Goal: Communication & Community: Participate in discussion

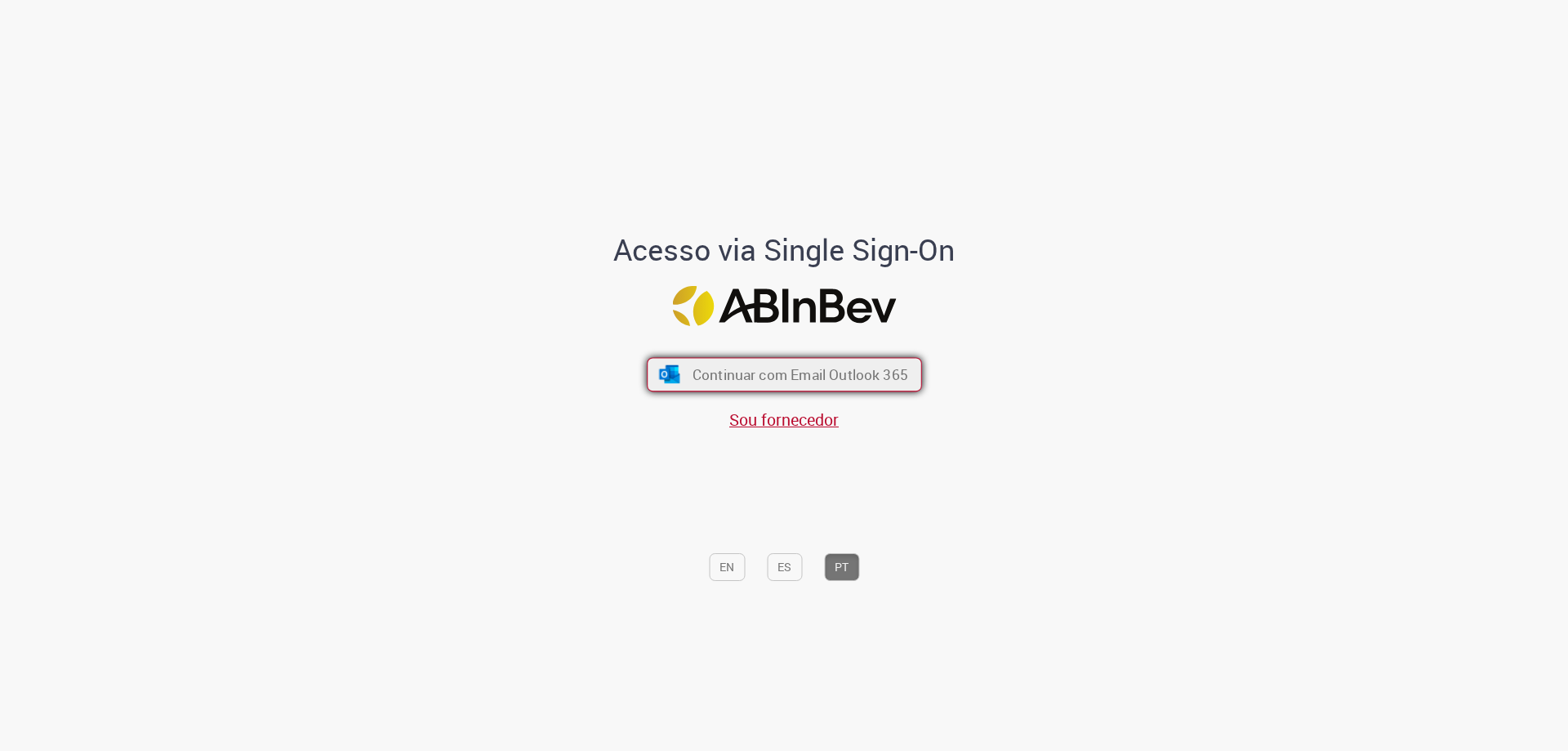
click at [724, 379] on span "Continuar com Email Outlook 365" at bounding box center [799, 375] width 216 height 19
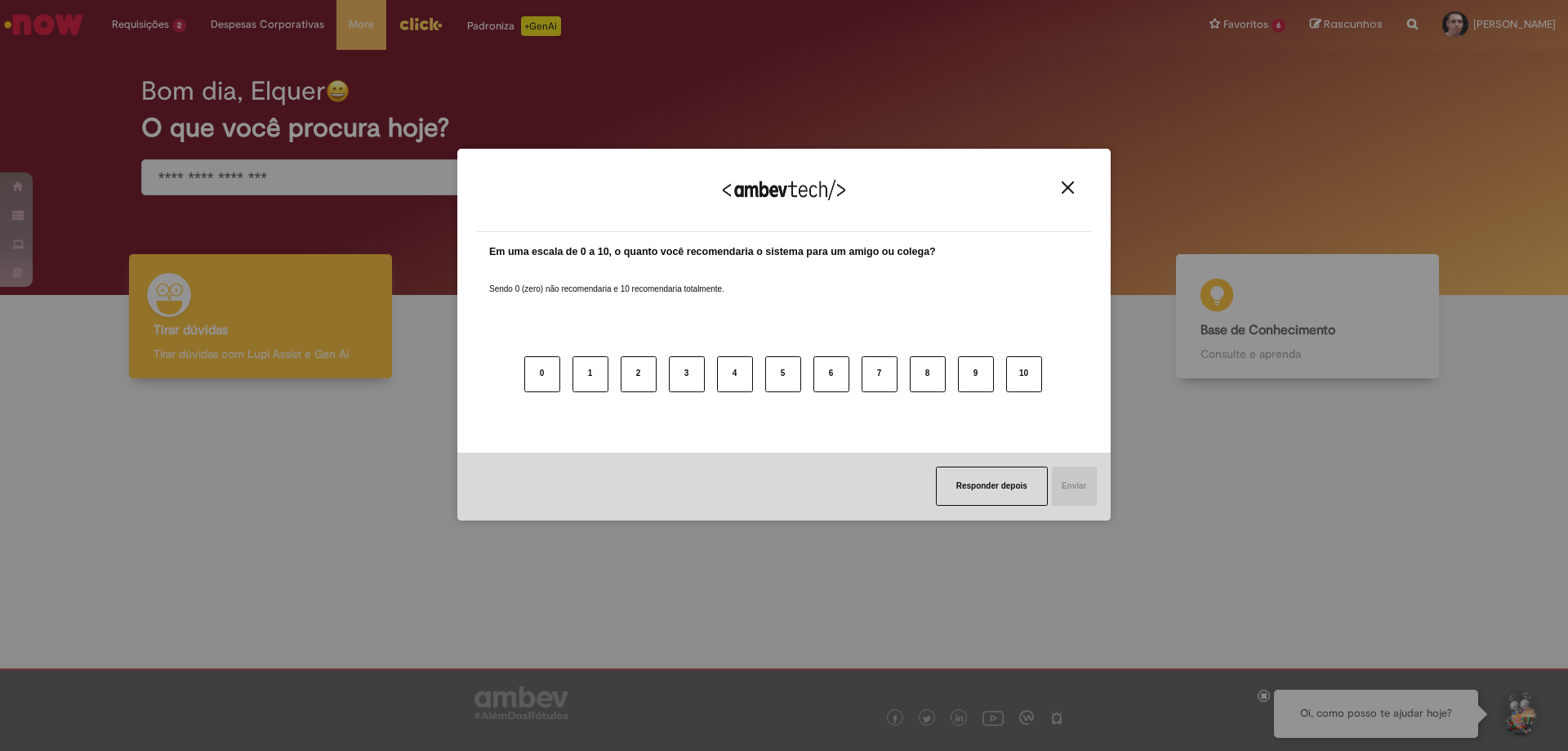
click at [1068, 180] on button "Close" at bounding box center [1068, 187] width 22 height 14
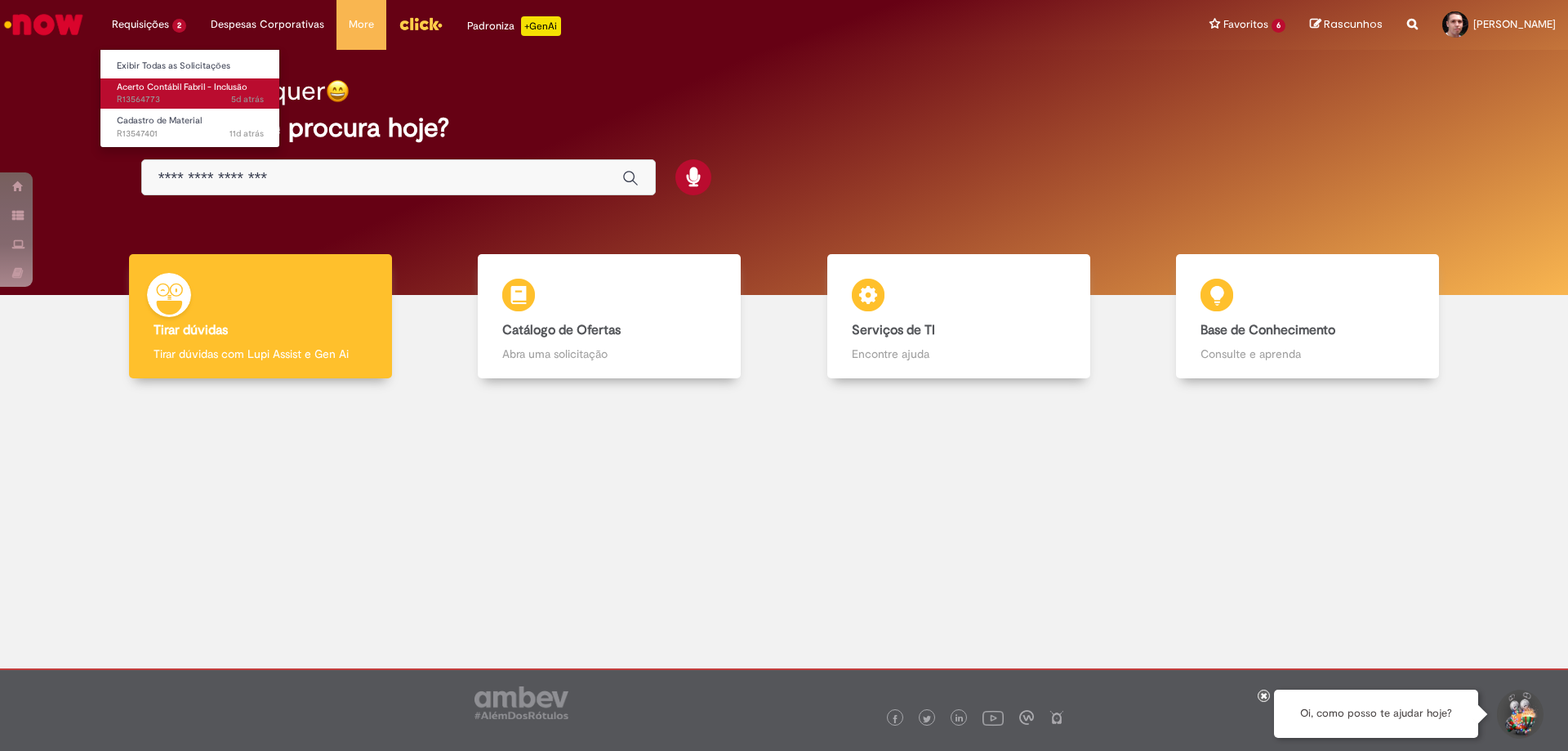
click at [157, 94] on span "5d atrás 5 dias atrás R13564773" at bounding box center [190, 100] width 147 height 13
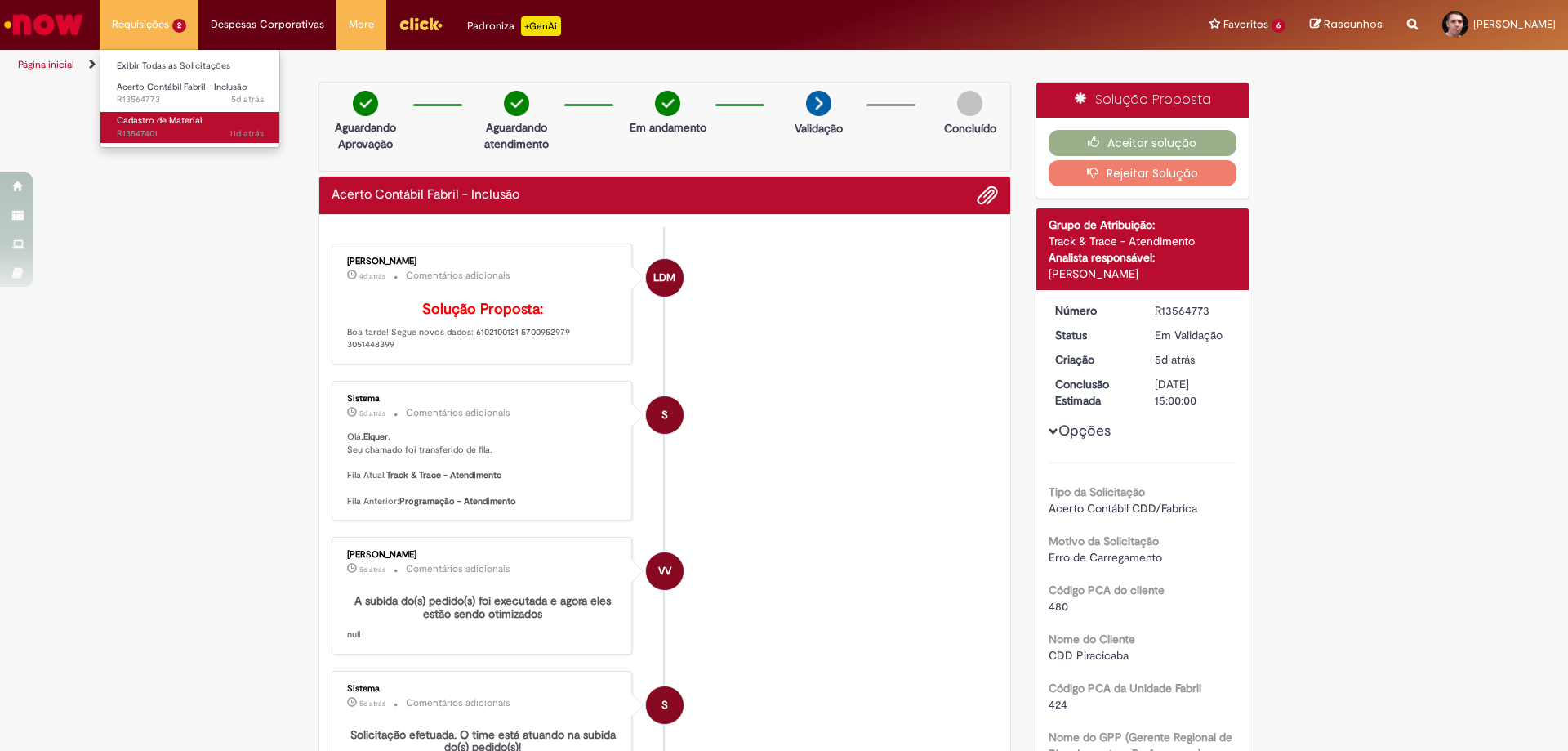
click at [150, 125] on span "Cadastro de Material" at bounding box center [159, 120] width 85 height 12
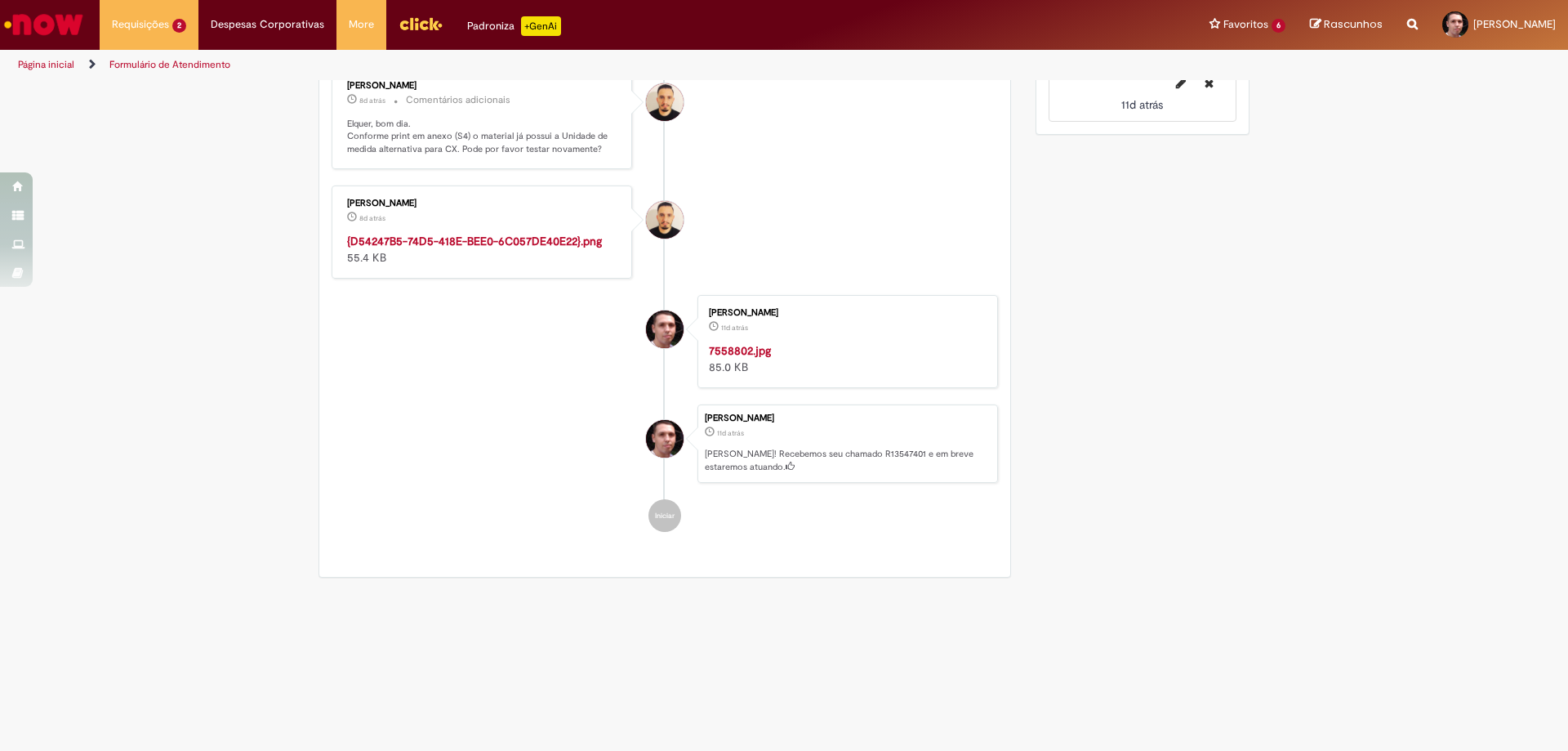
scroll to position [2518, 0]
click at [780, 343] on img "Histórico de tíquete" at bounding box center [844, 343] width 272 height 0
drag, startPoint x: 1463, startPoint y: 178, endPoint x: 1367, endPoint y: 210, distance: 101.2
click at [765, 343] on img "Histórico de tíquete" at bounding box center [844, 343] width 272 height 0
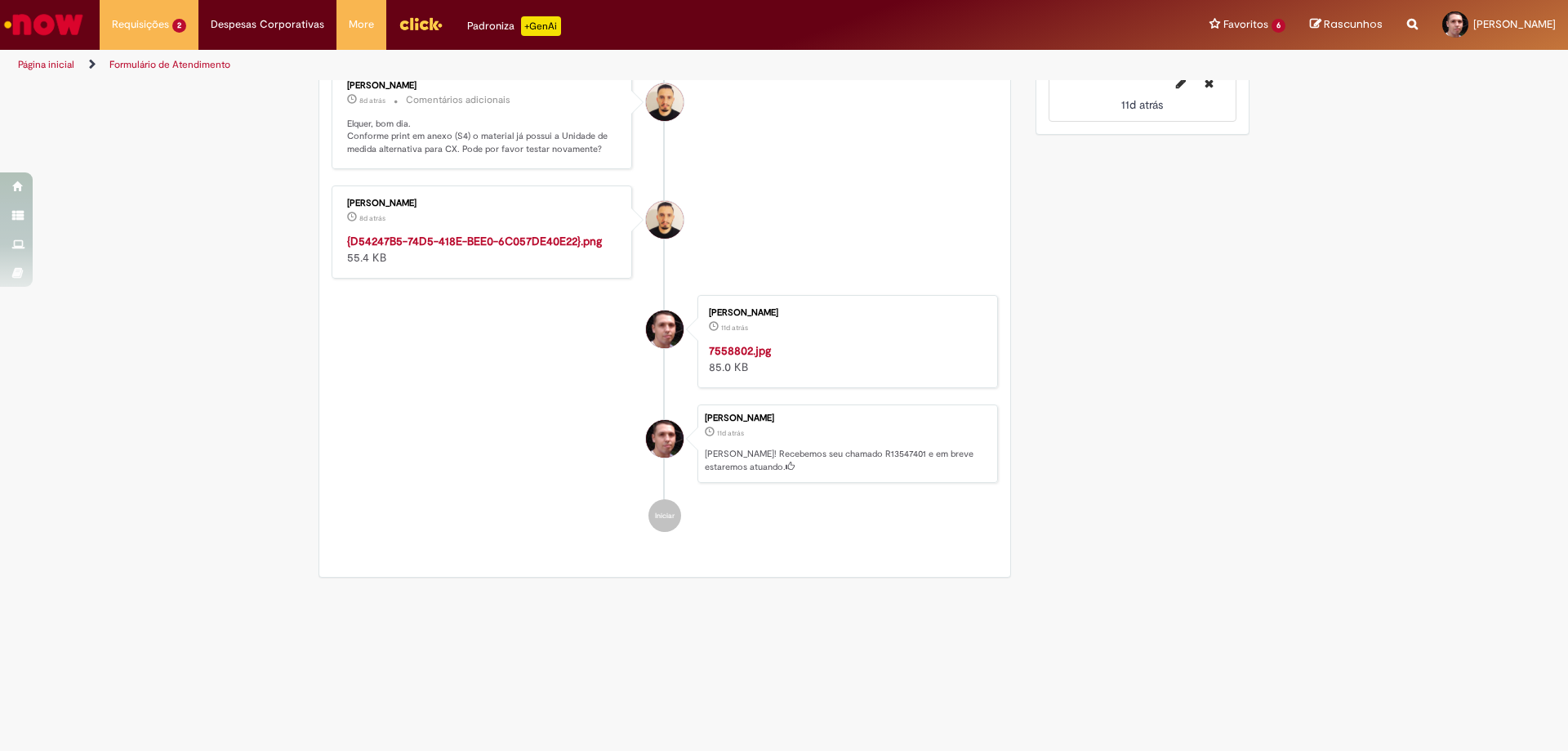
drag, startPoint x: 1249, startPoint y: 287, endPoint x: 1362, endPoint y: 213, distance: 135.1
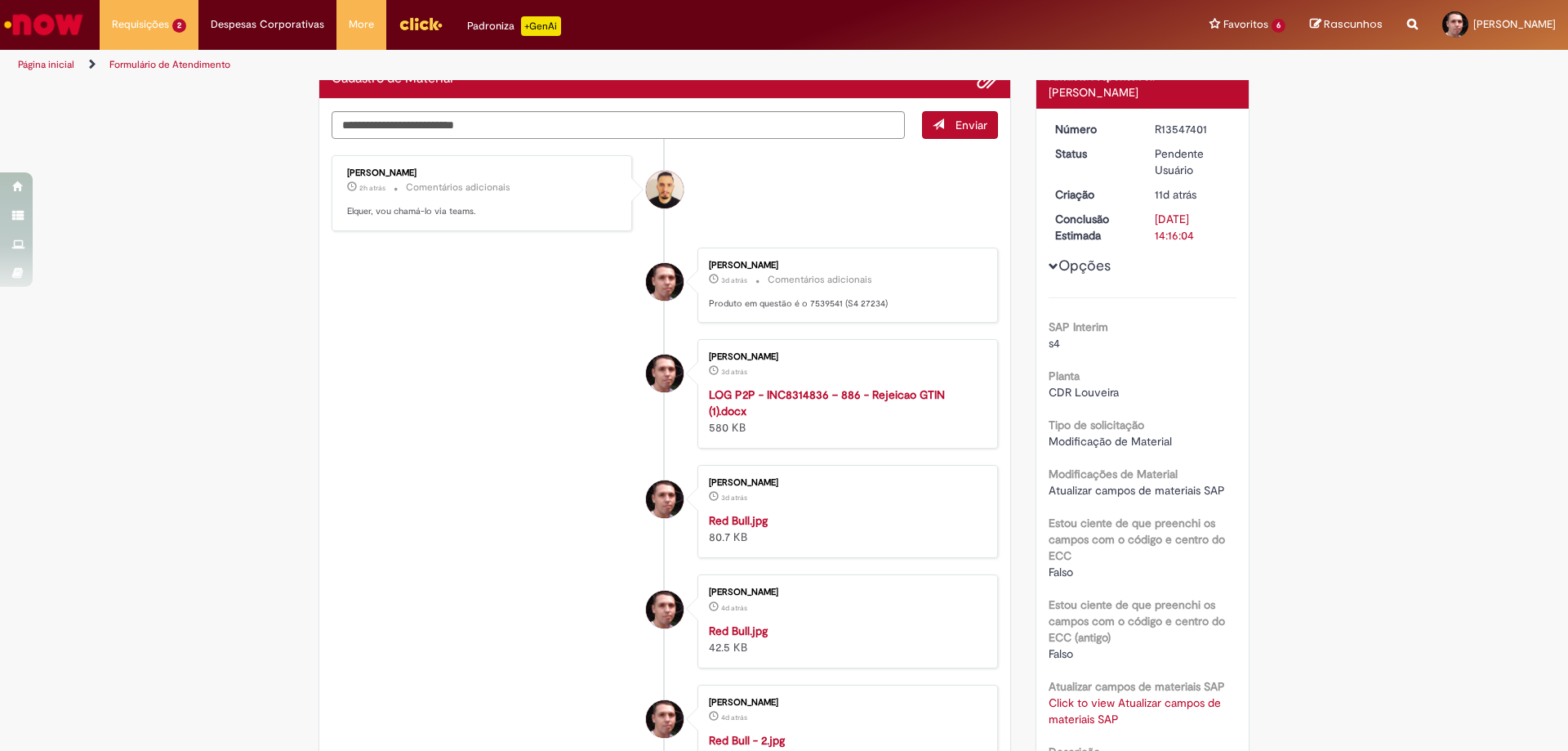
scroll to position [0, 0]
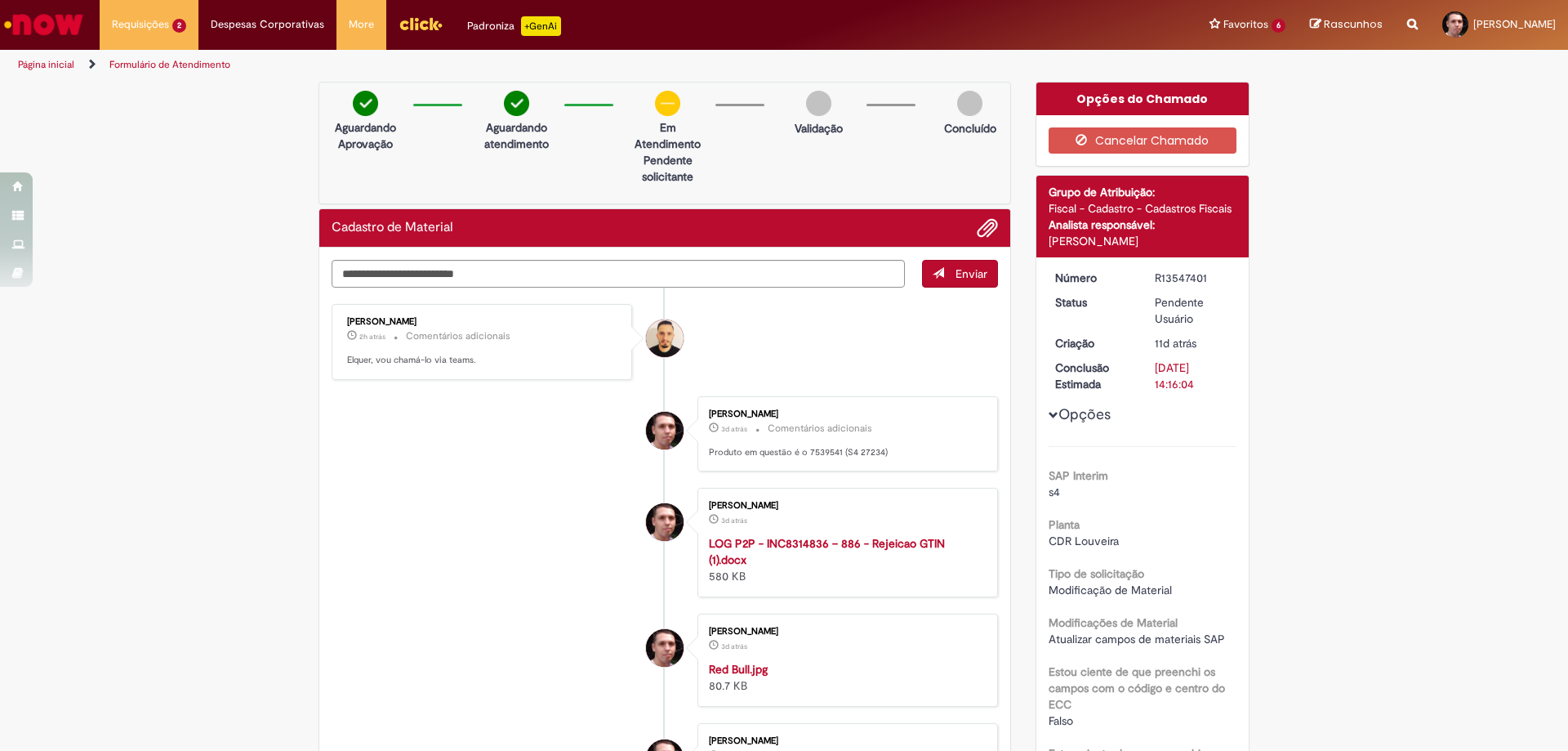
click at [0, 0] on button "Opções" at bounding box center [0, 0] width 0 height 0
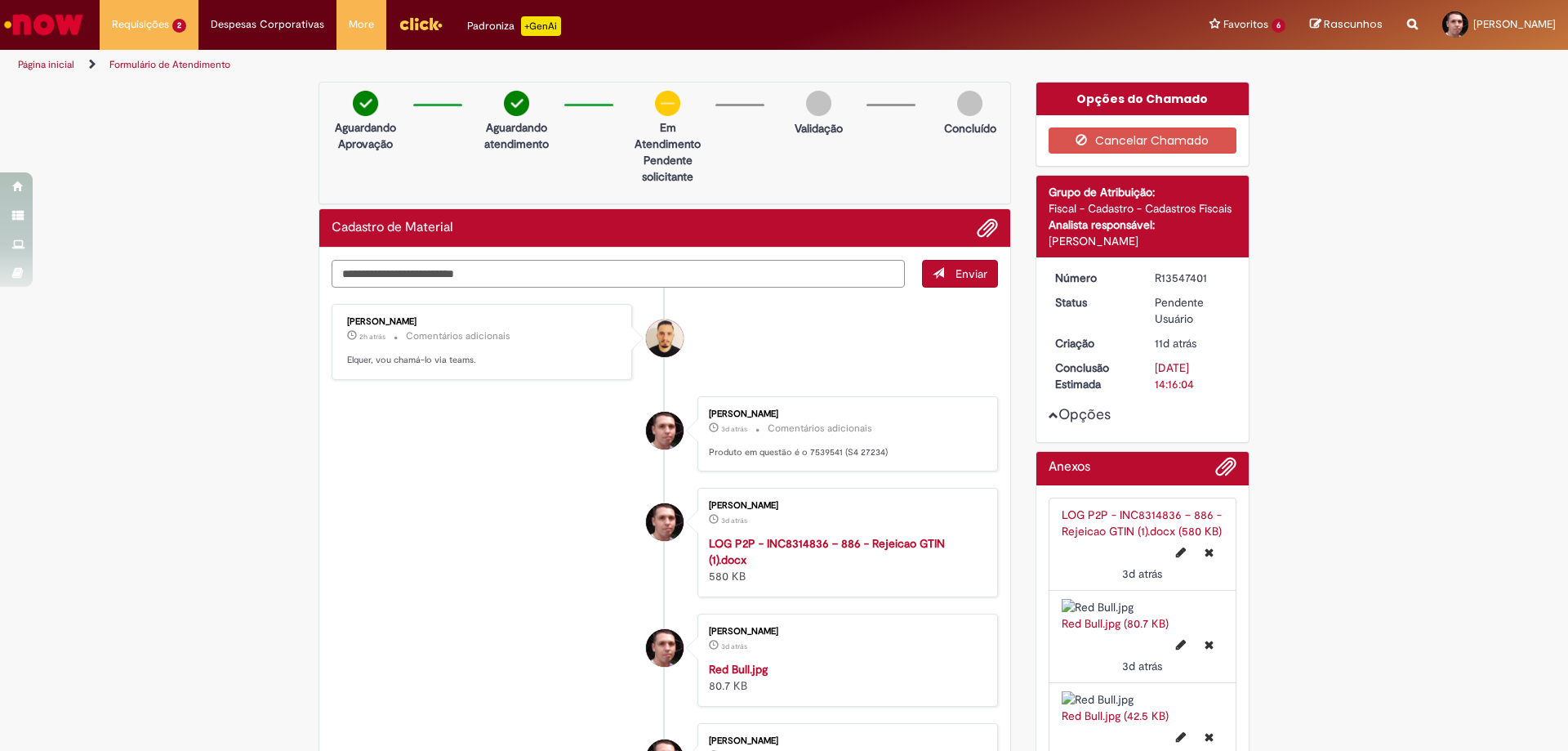
click at [500, 265] on textarea "Digite sua mensagem aqui..." at bounding box center [618, 274] width 574 height 28
type textarea "**"
click at [954, 273] on span "Enviar" at bounding box center [960, 274] width 75 height 28
